Goal: Transaction & Acquisition: Book appointment/travel/reservation

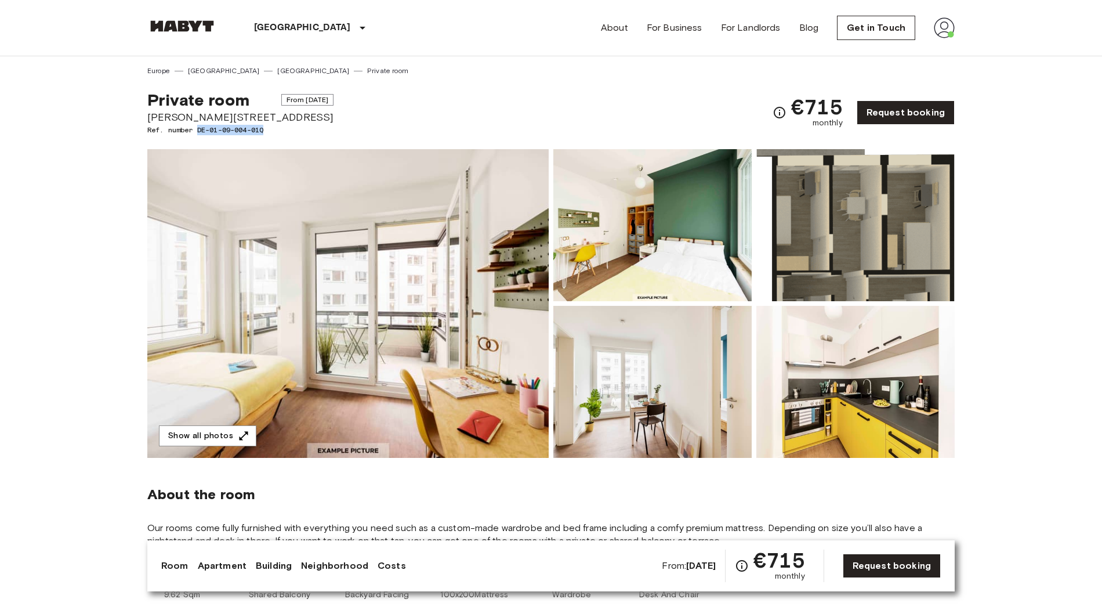
drag, startPoint x: 199, startPoint y: 127, endPoint x: 528, endPoint y: 142, distance: 329.8
click at [290, 127] on span "Ref. number DE-01-09-004-01Q" at bounding box center [240, 130] width 186 height 10
copy span "DE-01-09-004-01Q"
drag, startPoint x: 205, startPoint y: 129, endPoint x: 283, endPoint y: 127, distance: 77.8
click at [283, 127] on span "Ref. number DE-01-09-004-01Q" at bounding box center [240, 130] width 186 height 10
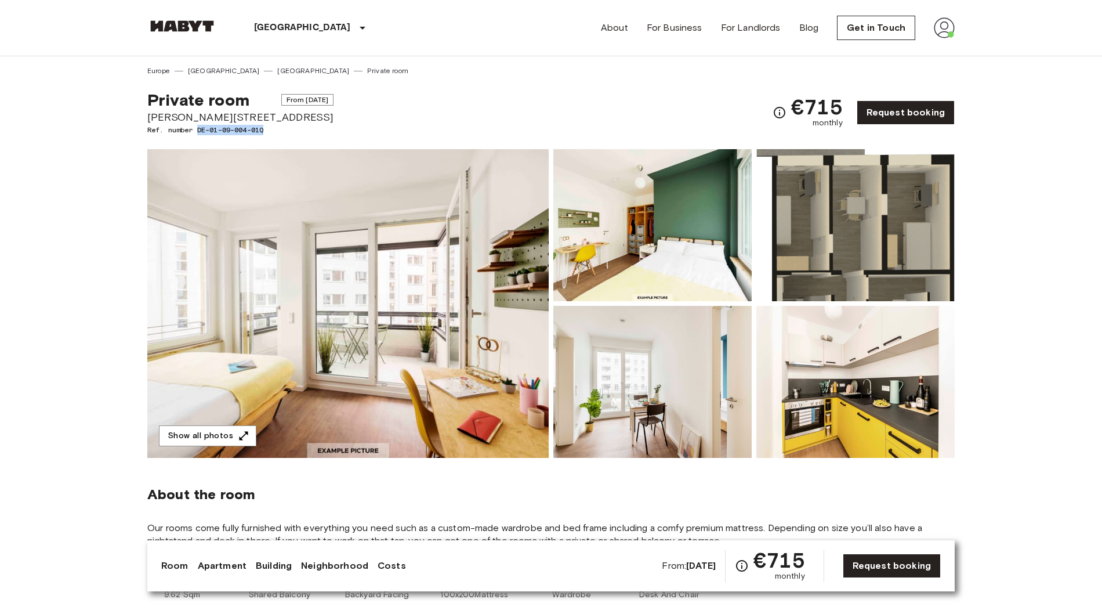
drag, startPoint x: 199, startPoint y: 128, endPoint x: 266, endPoint y: 130, distance: 67.3
click at [266, 130] on span "Ref. number DE-01-09-004-01Q" at bounding box center [240, 130] width 186 height 10
copy span "DE-01-09-004-01Q"
